Goal: Task Accomplishment & Management: Manage account settings

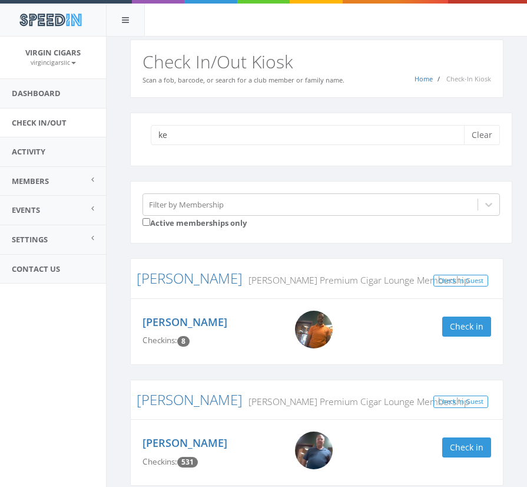
click at [195, 138] on input "ke" at bounding box center [312, 135] width 322 height 20
type input "k"
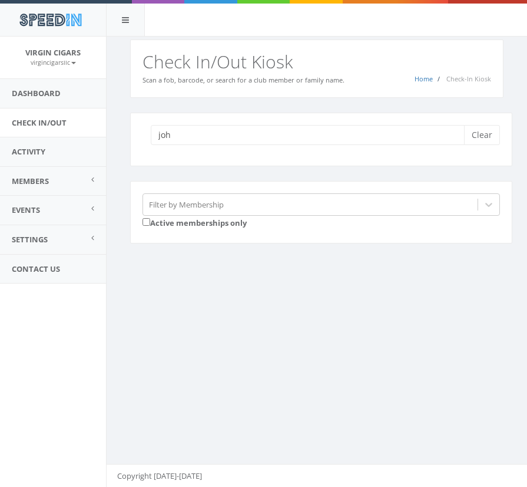
type input "john"
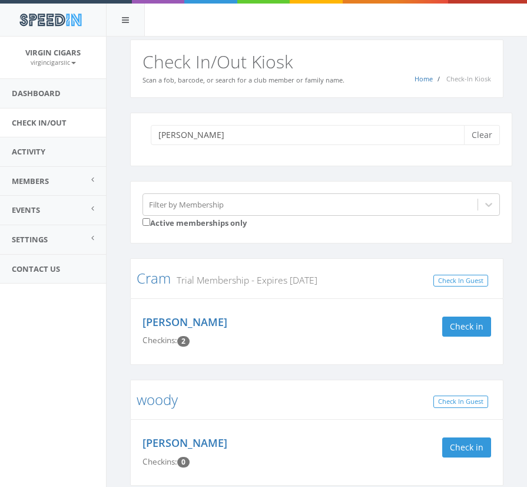
drag, startPoint x: 197, startPoint y: 133, endPoint x: 138, endPoint y: 134, distance: 59.0
click at [138, 134] on div "john Clear" at bounding box center [321, 140] width 382 height 54
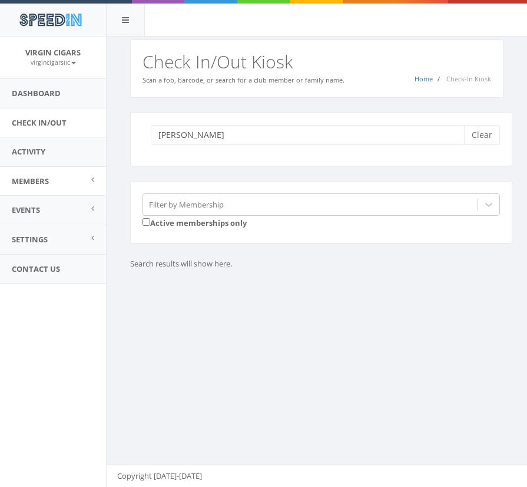
type input "keith"
click at [19, 179] on span "Members" at bounding box center [30, 181] width 37 height 11
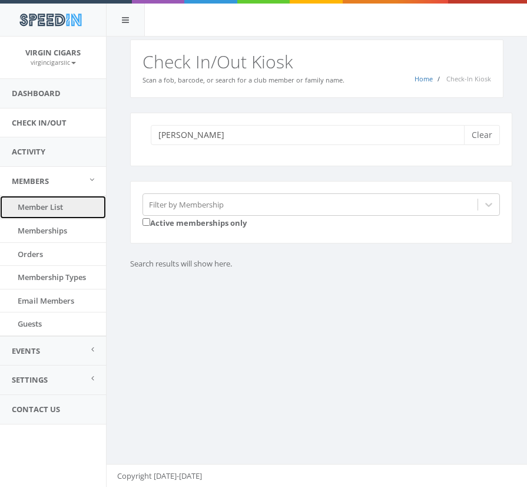
click at [33, 209] on link "Member List" at bounding box center [53, 207] width 106 height 23
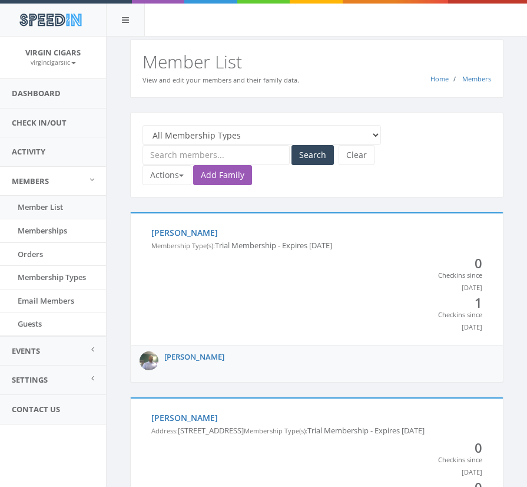
click at [183, 155] on input "text" at bounding box center [216, 155] width 147 height 20
type input "[PERSON_NAME]"
click at [311, 154] on button "Search" at bounding box center [313, 155] width 42 height 20
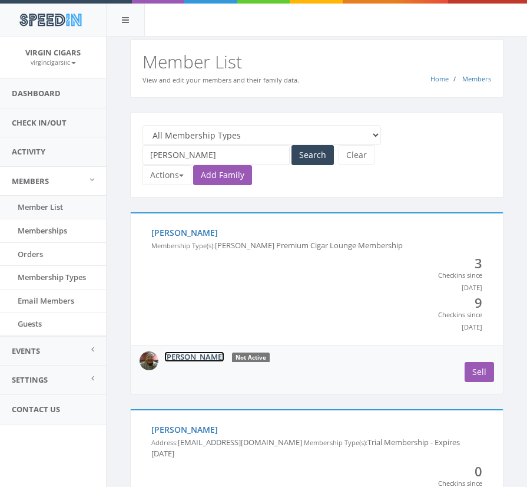
click at [194, 356] on link "Keith Johnson" at bounding box center [194, 356] width 60 height 11
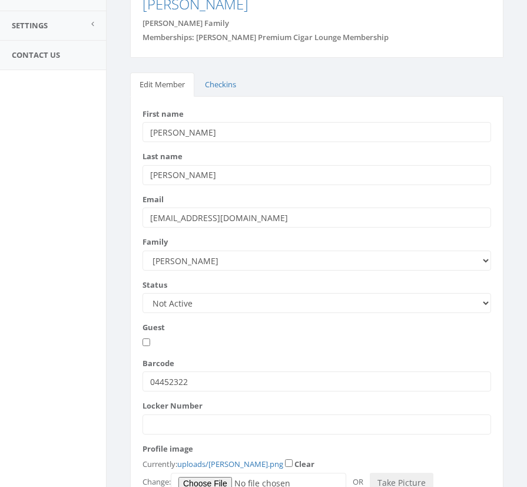
scroll to position [357, 0]
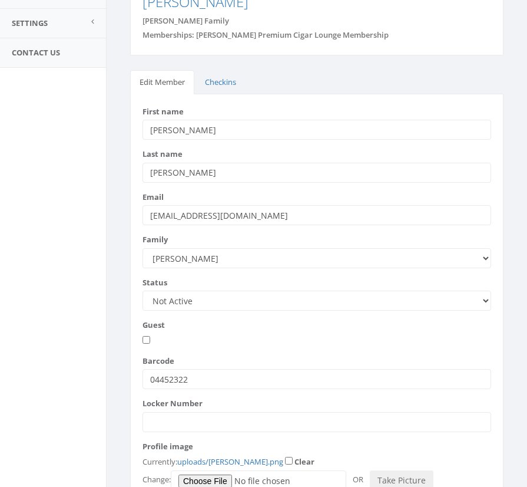
click at [225, 291] on select "Active Candidate Not Active" at bounding box center [317, 301] width 349 height 20
select select "active"
click at [143, 291] on select "Active Candidate Not Active" at bounding box center [317, 301] width 349 height 20
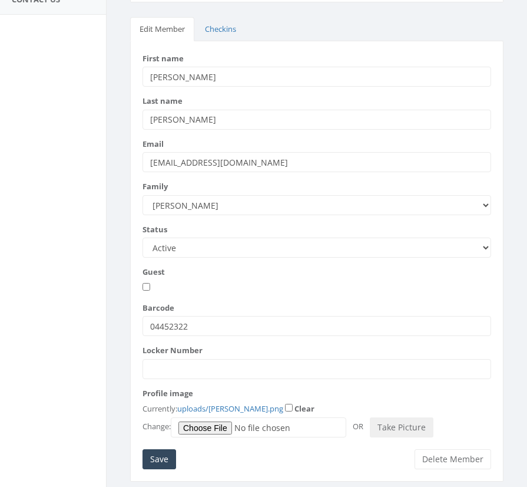
scroll to position [423, 0]
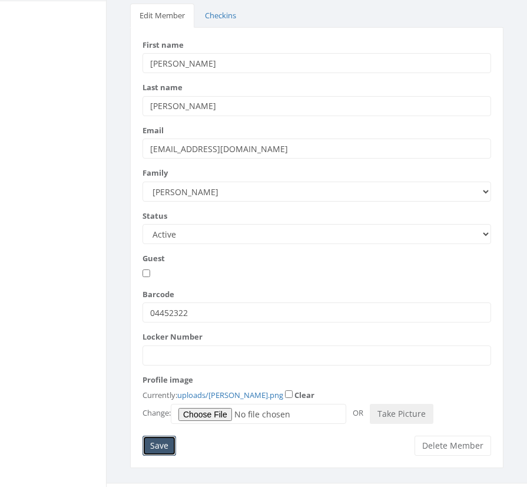
click at [163, 436] on input "Save" at bounding box center [160, 446] width 34 height 20
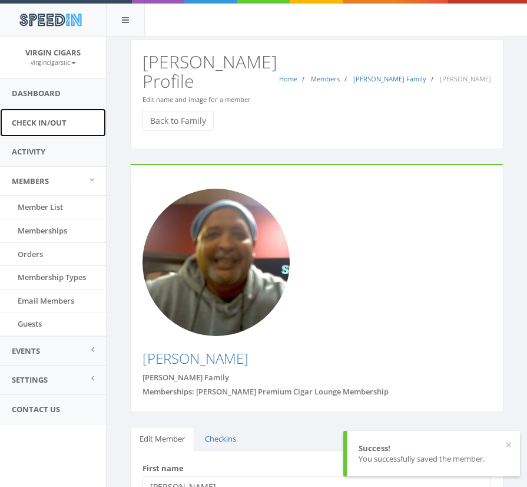
click at [33, 117] on link "Check In/Out" at bounding box center [53, 122] width 106 height 29
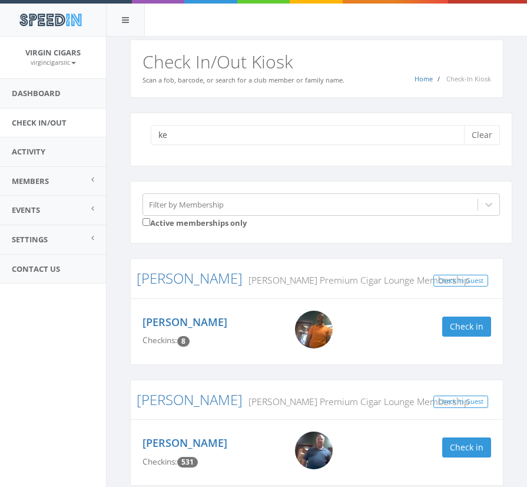
type input "k"
